Goal: Transaction & Acquisition: Purchase product/service

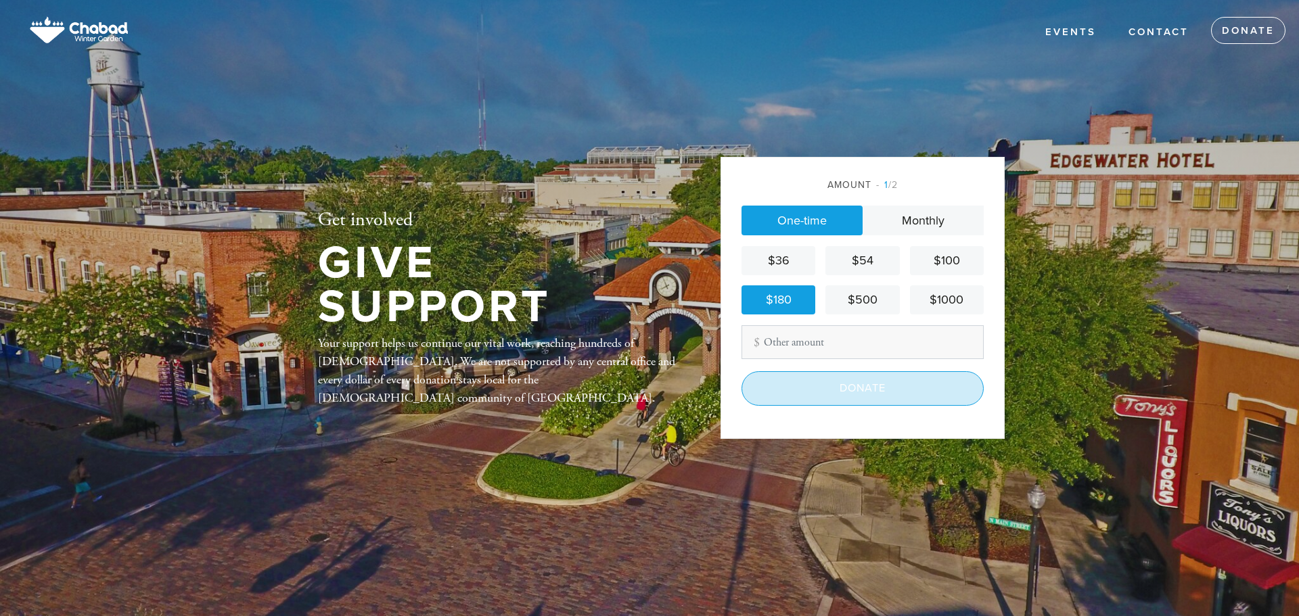
scroll to position [110, 0]
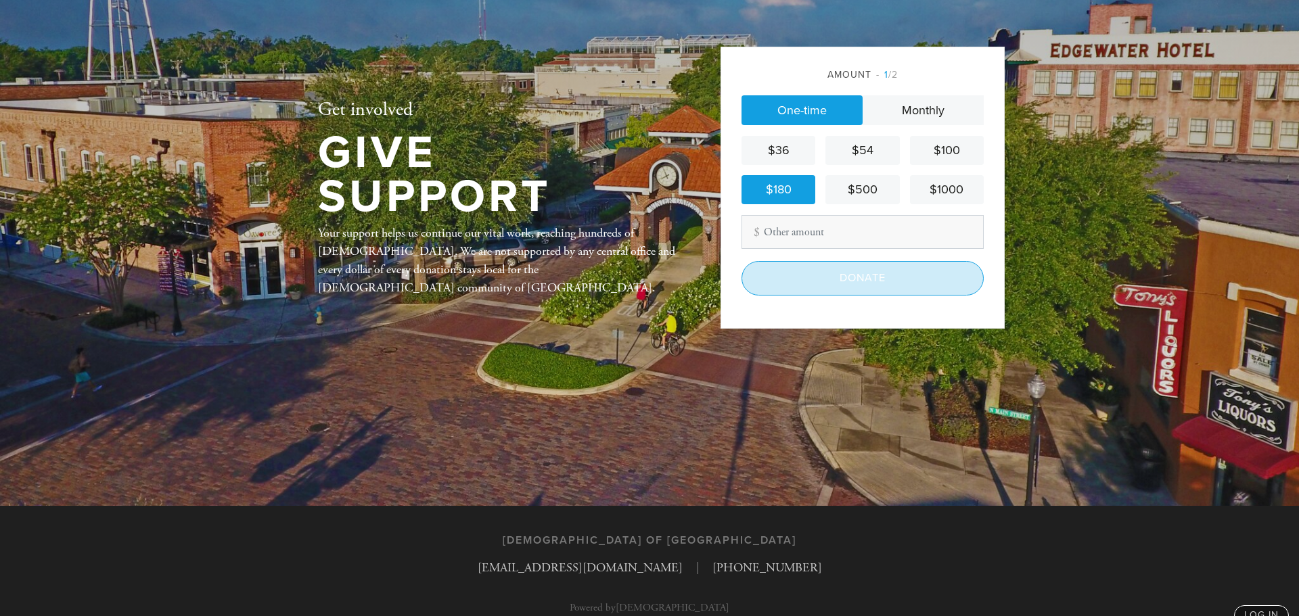
click at [878, 285] on input "Donate" at bounding box center [863, 278] width 242 height 34
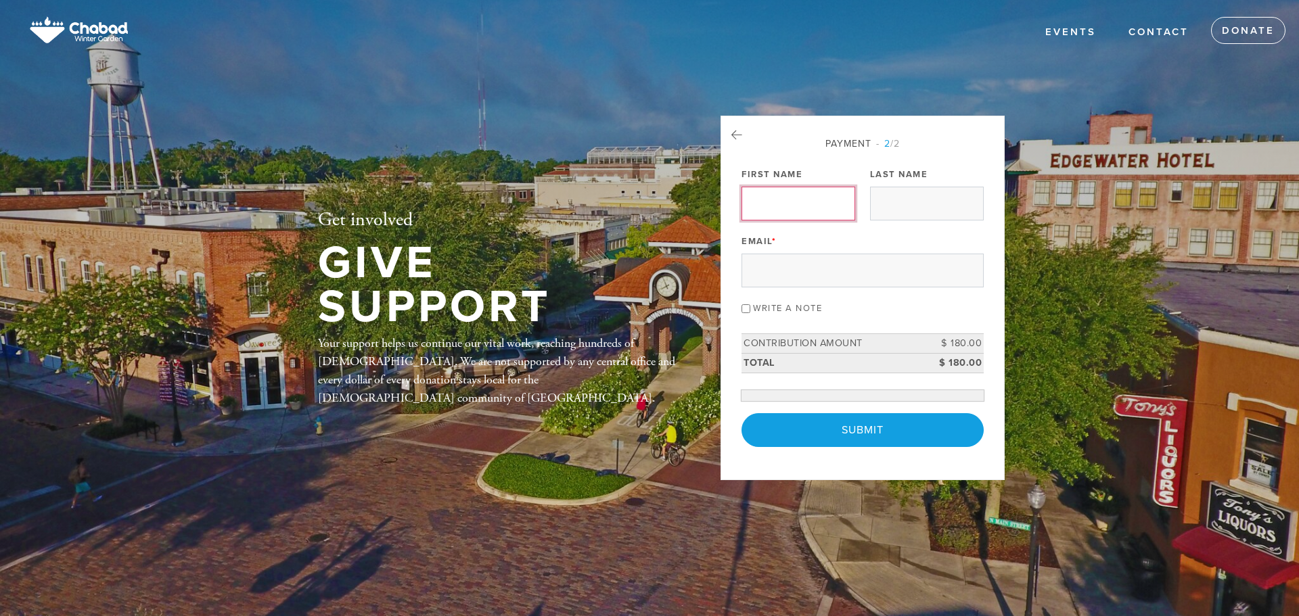
click at [798, 220] on input "First Name" at bounding box center [799, 204] width 114 height 34
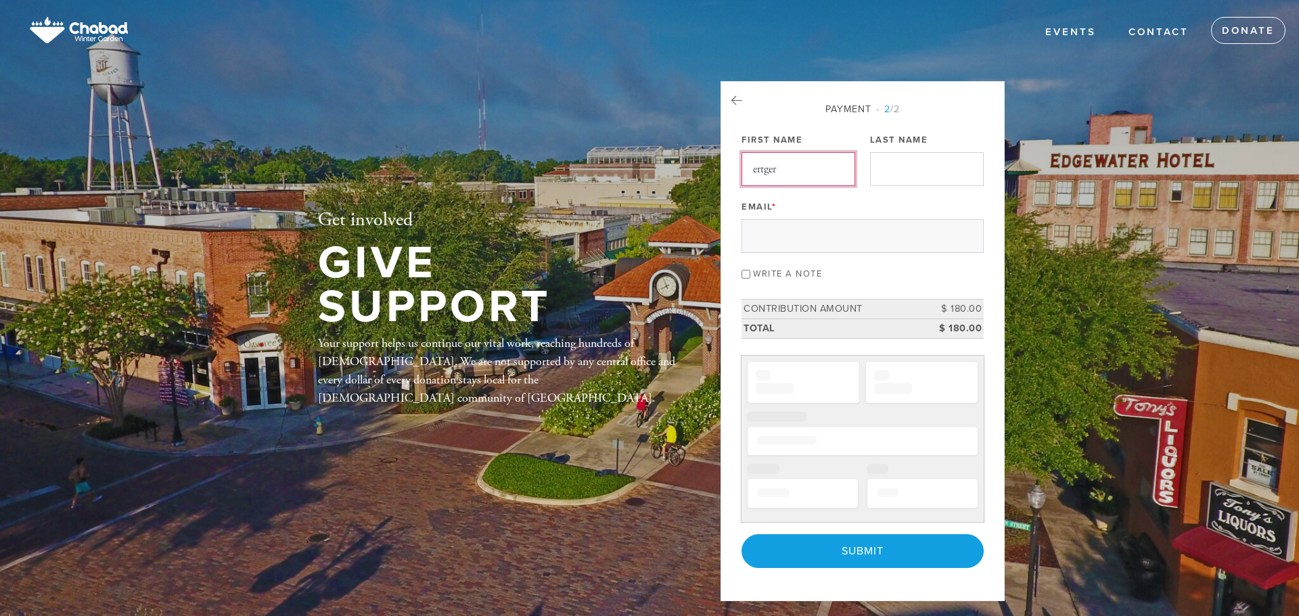
type input "ertger"
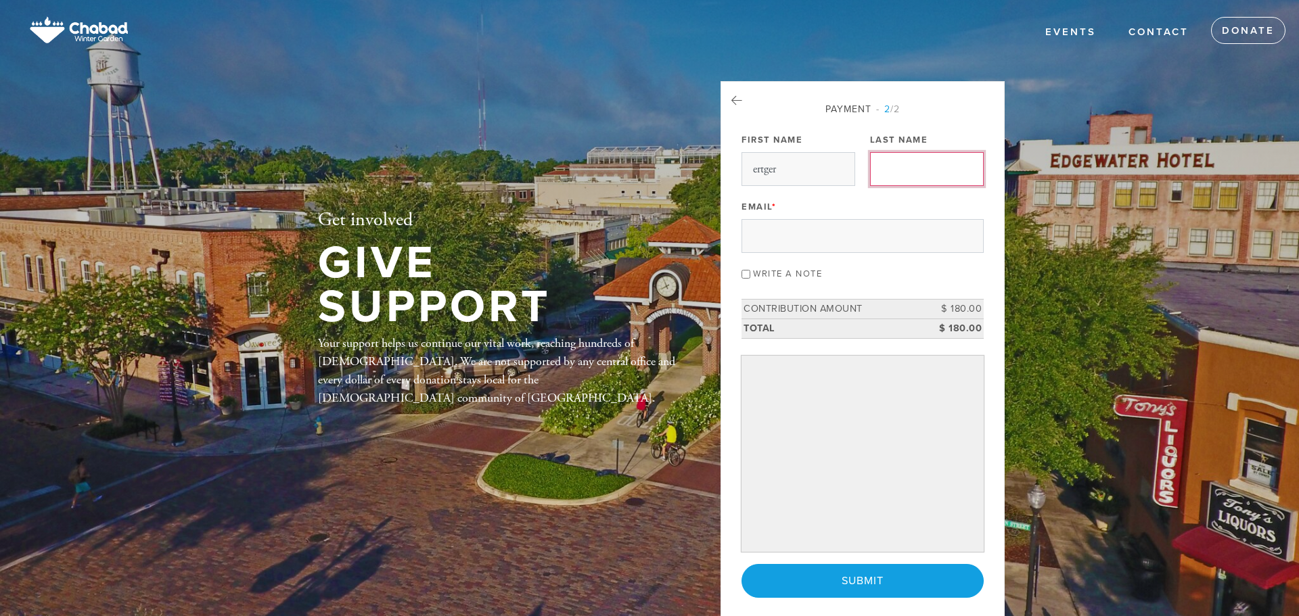
click at [912, 169] on input "Last Name" at bounding box center [927, 169] width 114 height 34
type input "wetwe"
click at [838, 234] on input "sw" at bounding box center [863, 236] width 242 height 34
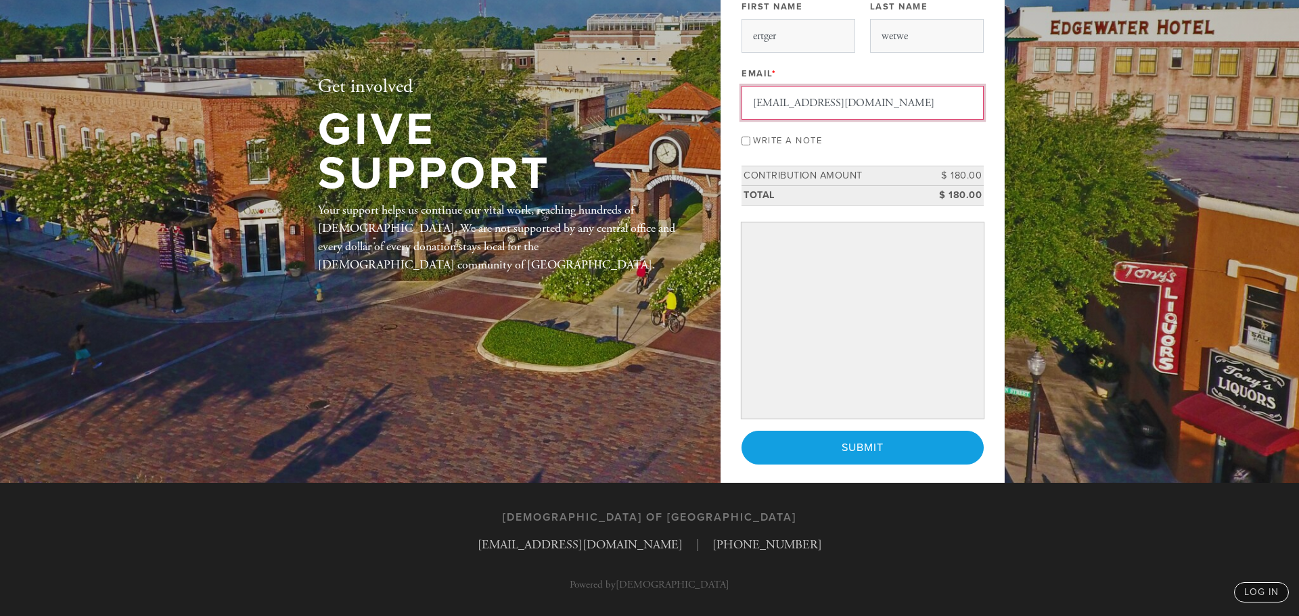
scroll to position [135, 0]
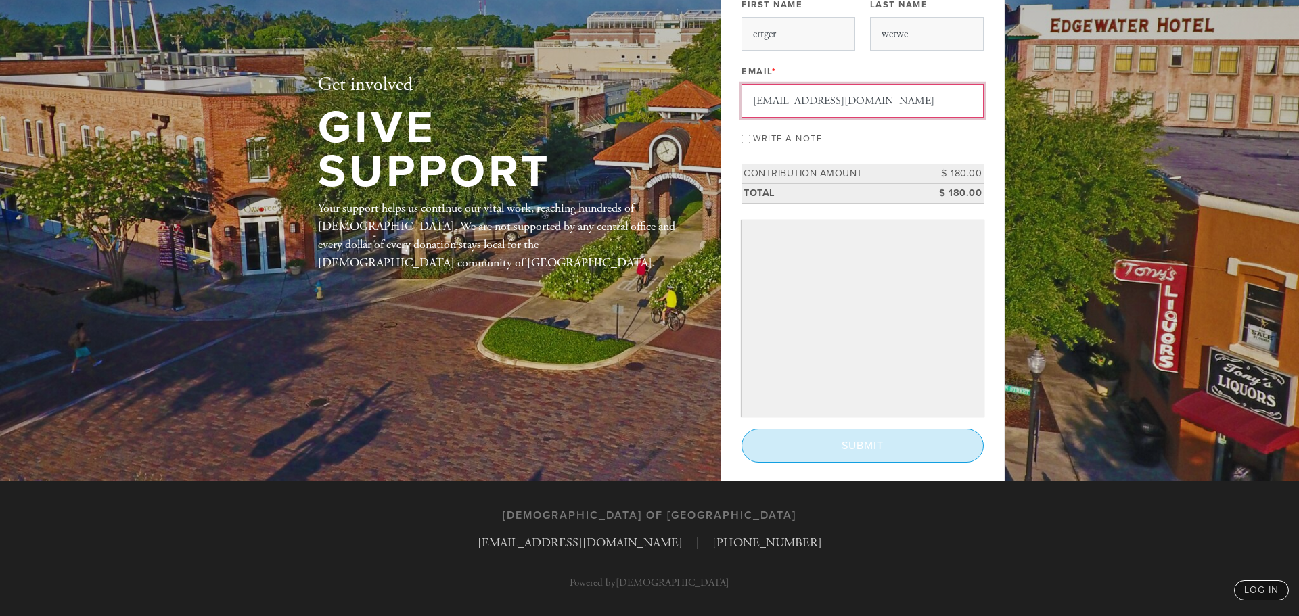
type input "swefres@gmail.com"
click at [858, 455] on input "Submit" at bounding box center [863, 446] width 242 height 34
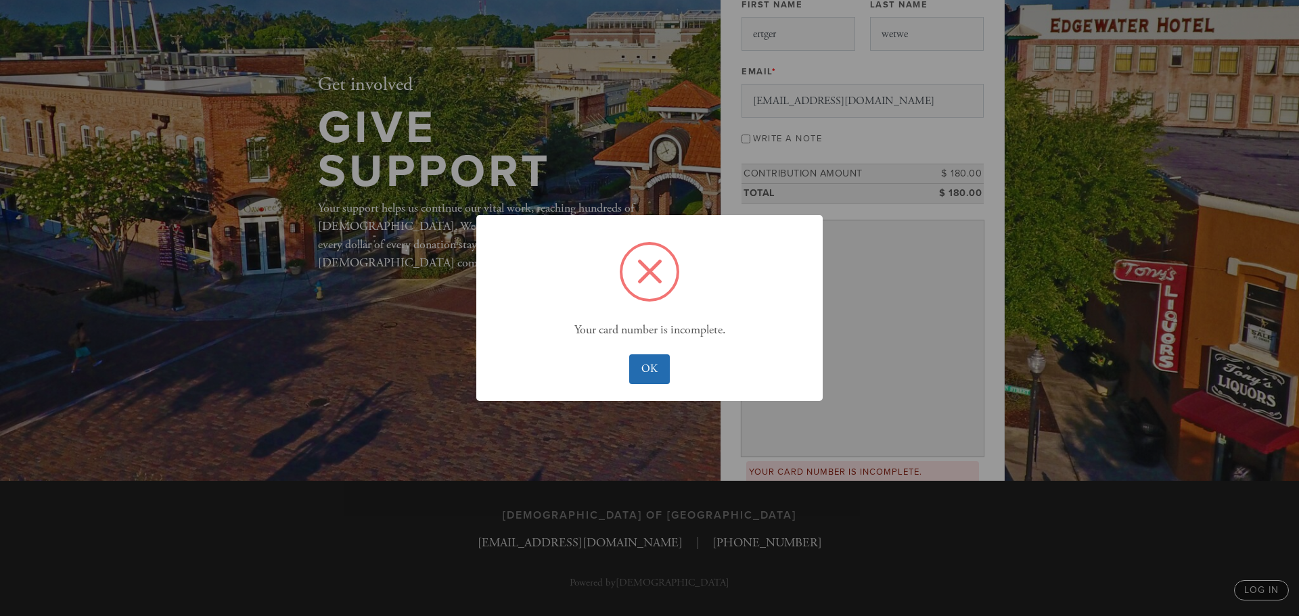
click at [652, 365] on button "OK" at bounding box center [649, 370] width 40 height 30
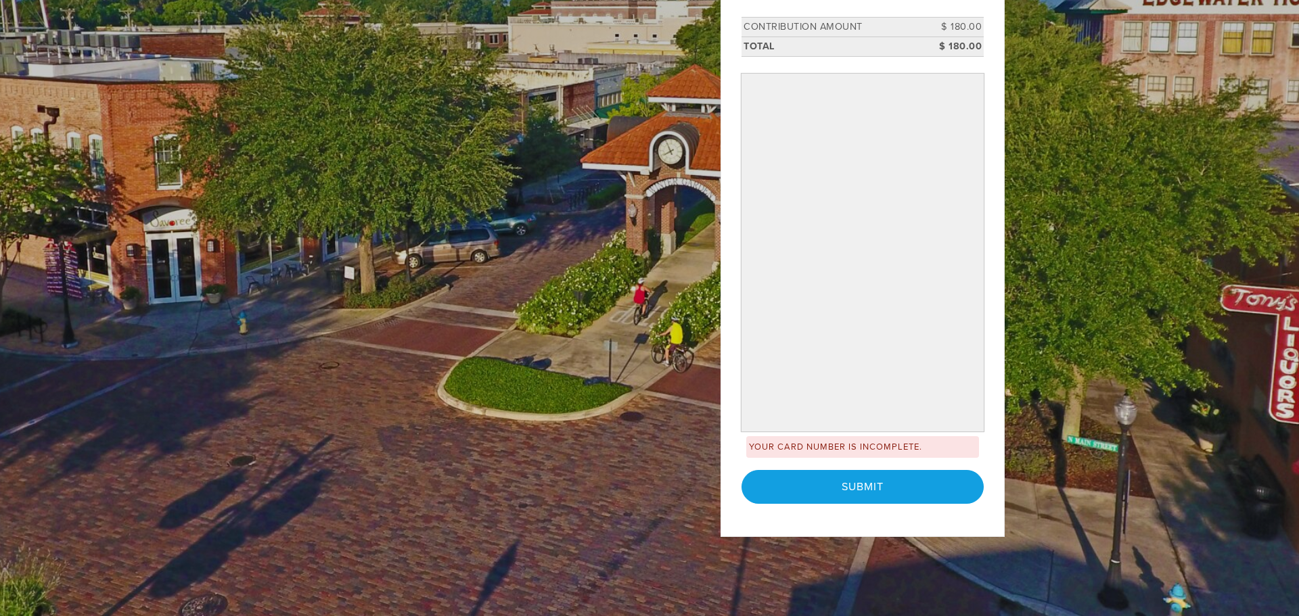
scroll to position [0, 0]
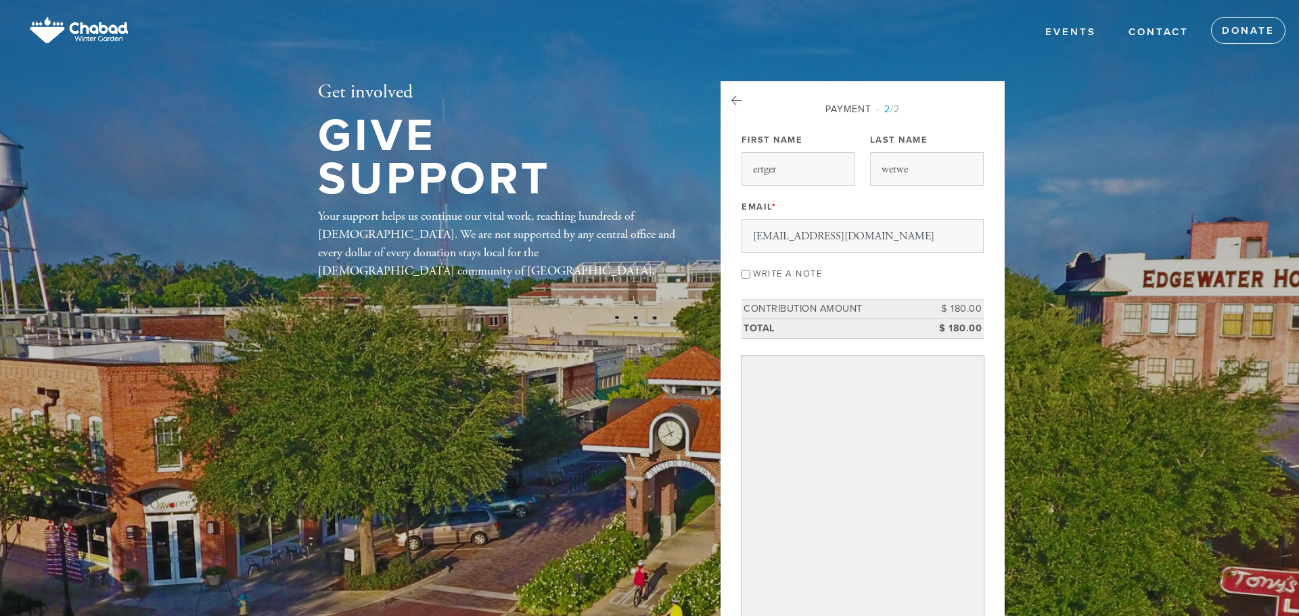
click at [77, 28] on img at bounding box center [78, 31] width 117 height 49
